Goal: Transaction & Acquisition: Purchase product/service

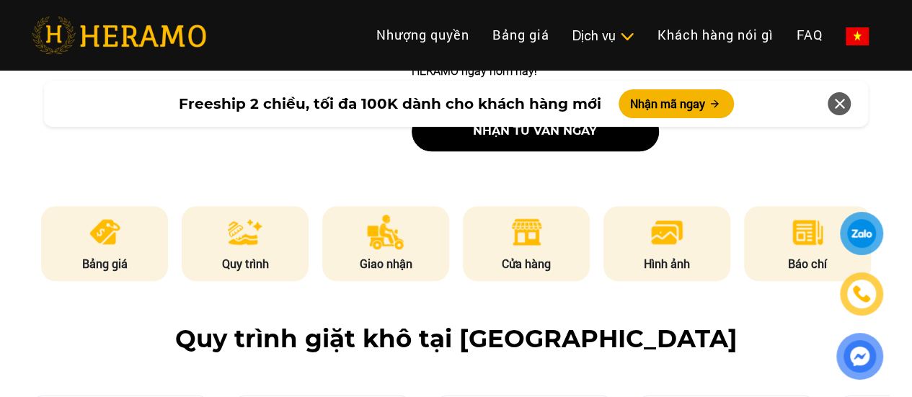
scroll to position [721, 0]
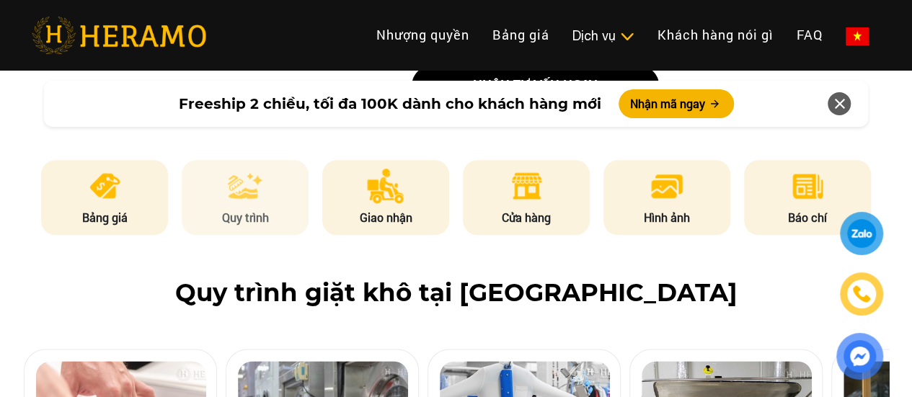
click at [238, 169] on img at bounding box center [245, 186] width 35 height 35
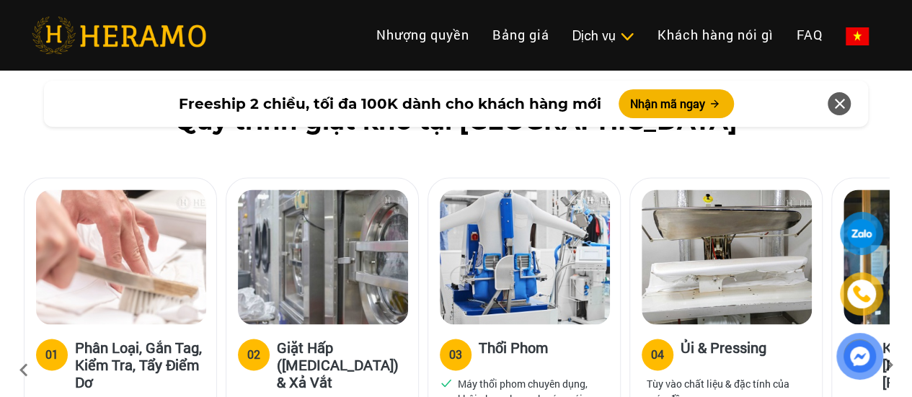
click at [238, 190] on div at bounding box center [322, 257] width 169 height 135
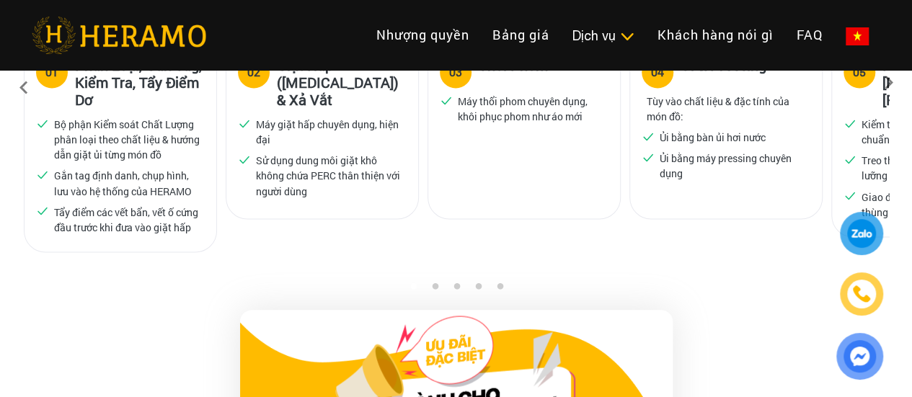
scroll to position [0, 0]
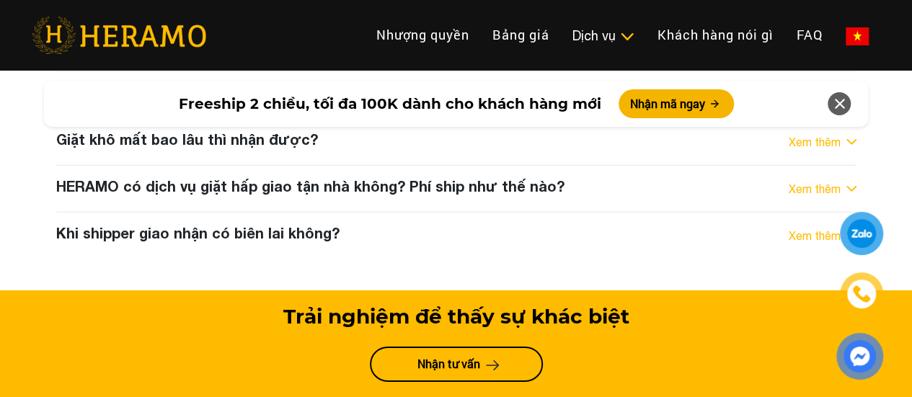
scroll to position [7608, 0]
